Goal: Task Accomplishment & Management: Manage account settings

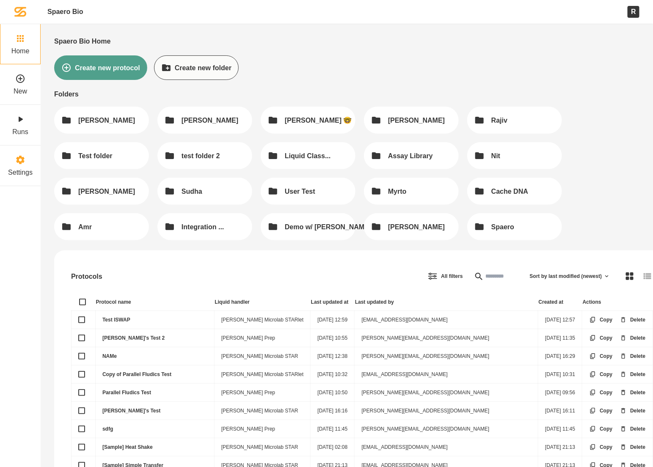
click at [24, 164] on icon at bounding box center [20, 160] width 10 height 10
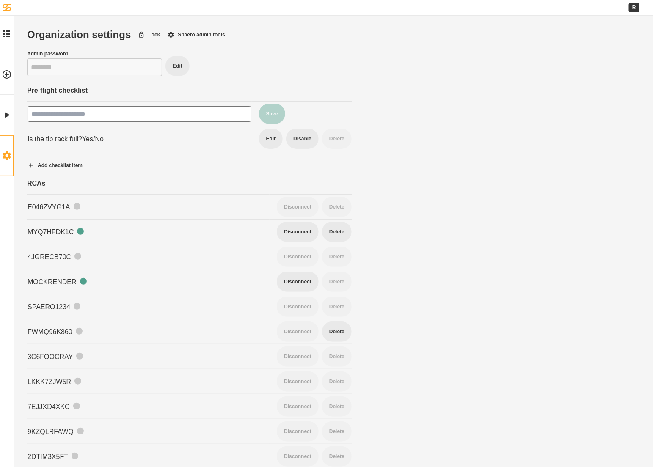
click at [130, 114] on input "text" at bounding box center [140, 114] width 224 height 16
click at [193, 34] on button "Spaero admin tools" at bounding box center [196, 34] width 72 height 21
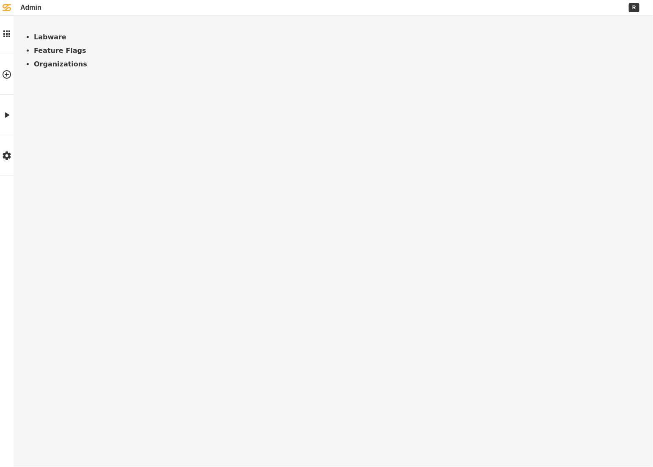
click at [55, 68] on link "Organizations" at bounding box center [60, 64] width 53 height 8
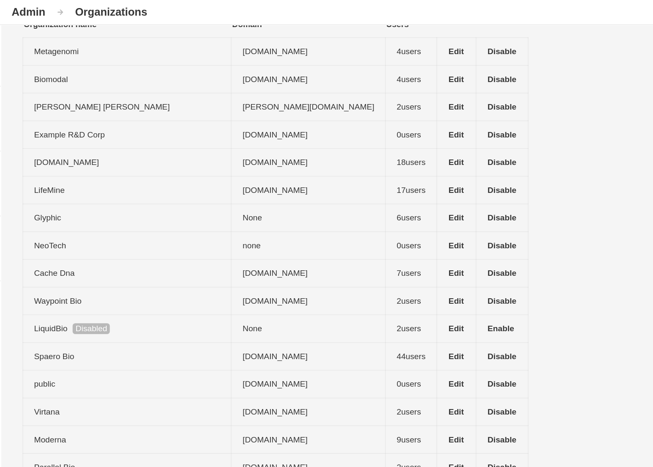
scroll to position [14, 0]
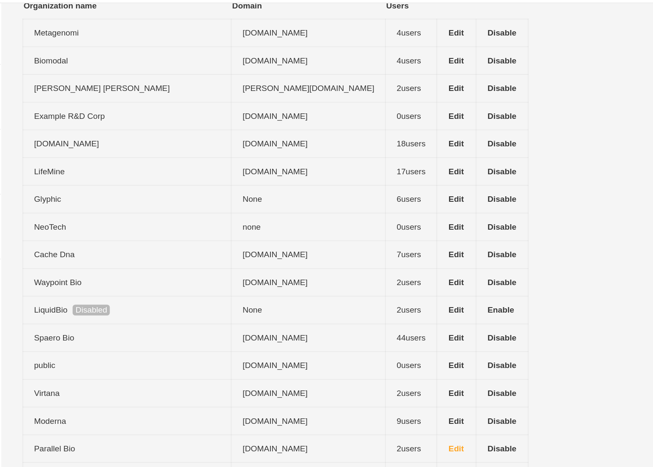
click at [287, 288] on button "Edit" at bounding box center [299, 294] width 24 height 20
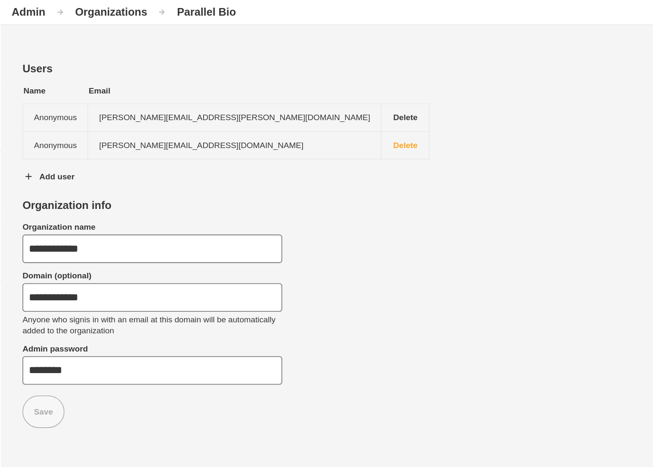
click at [271, 93] on button "Delete" at bounding box center [267, 91] width 30 height 20
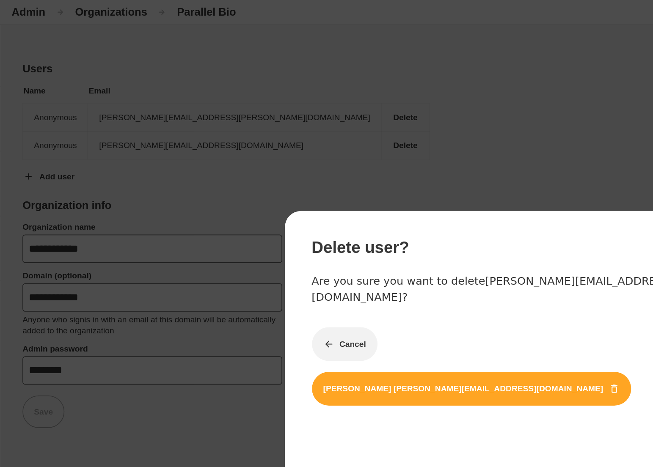
click at [263, 168] on div "Delete user? Are you sure you want to delete [PERSON_NAME][EMAIL_ADDRESS][DOMAI…" at bounding box center [326, 201] width 237 height 105
click at [257, 233] on button "[PERSON_NAME] [PERSON_NAME][EMAIL_ADDRESS][DOMAIN_NAME]" at bounding box center [308, 243] width 200 height 21
